Goal: Navigation & Orientation: Find specific page/section

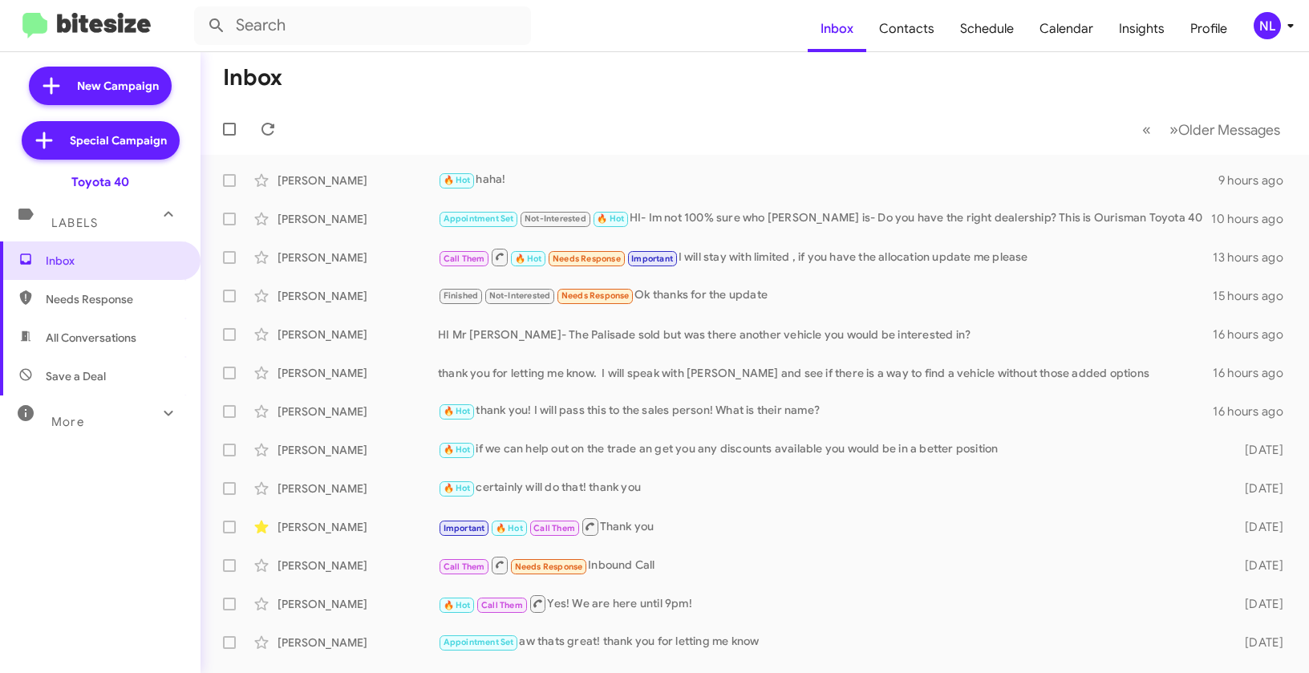
click at [1266, 34] on div "NL" at bounding box center [1266, 25] width 27 height 27
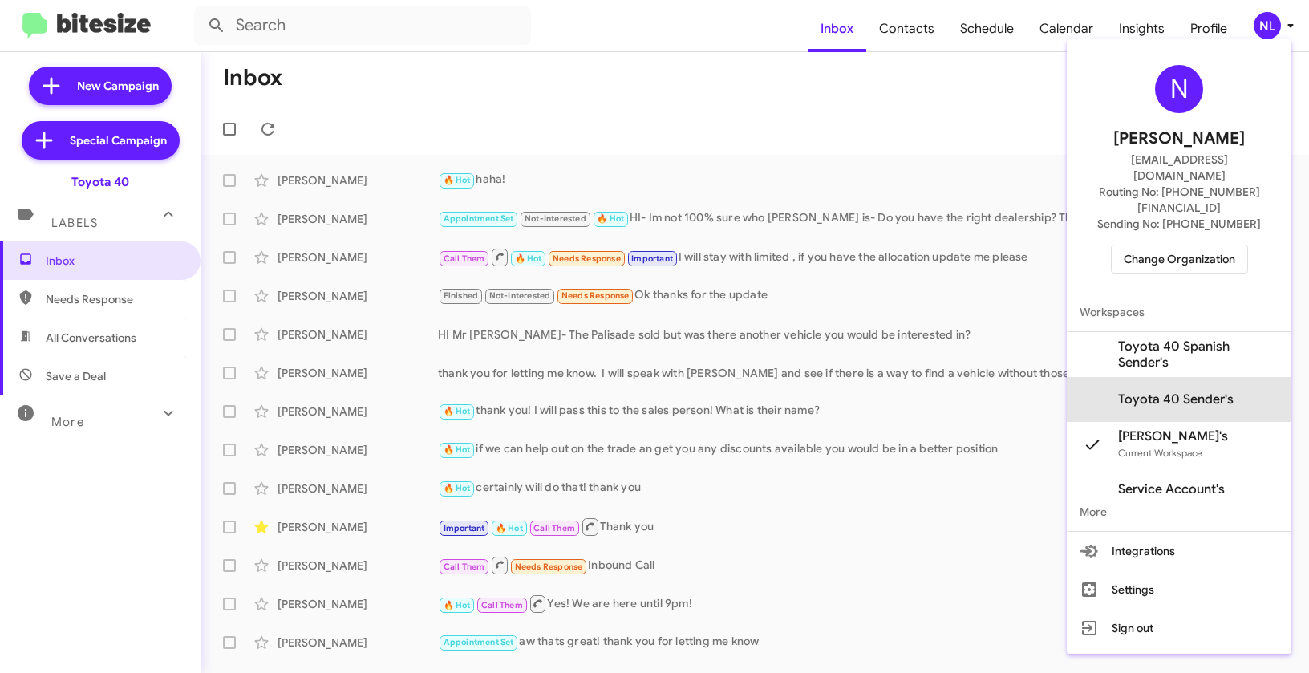
click at [1183, 391] on span "Toyota 40 Sender's" at bounding box center [1175, 399] width 115 height 16
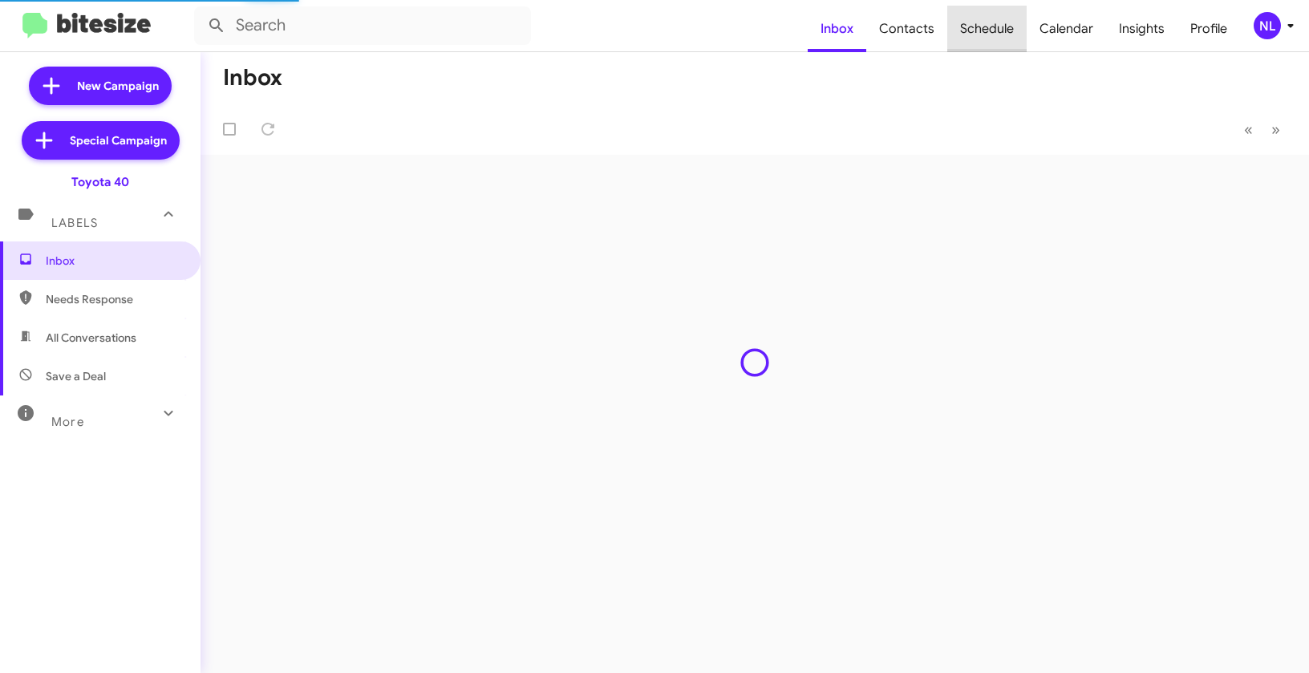
click at [1005, 26] on span "Schedule" at bounding box center [986, 29] width 79 height 47
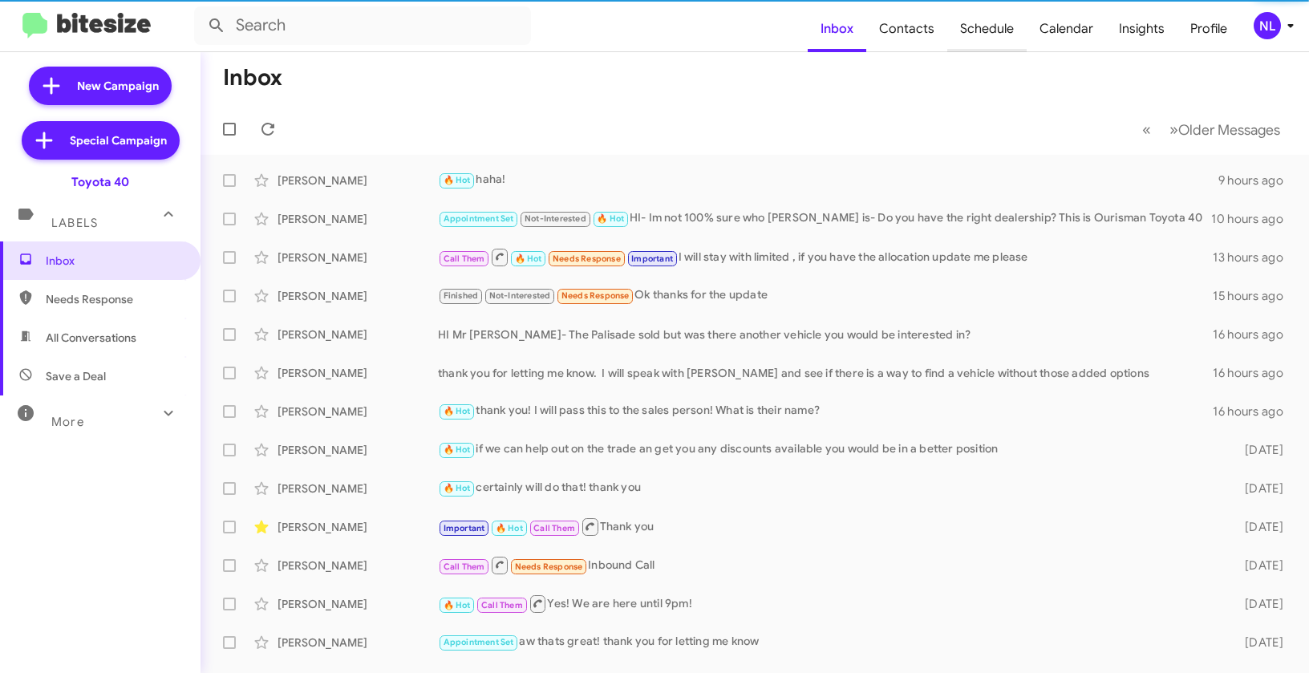
click at [1005, 26] on span "Schedule" at bounding box center [986, 29] width 79 height 47
